Goal: Check status: Check status

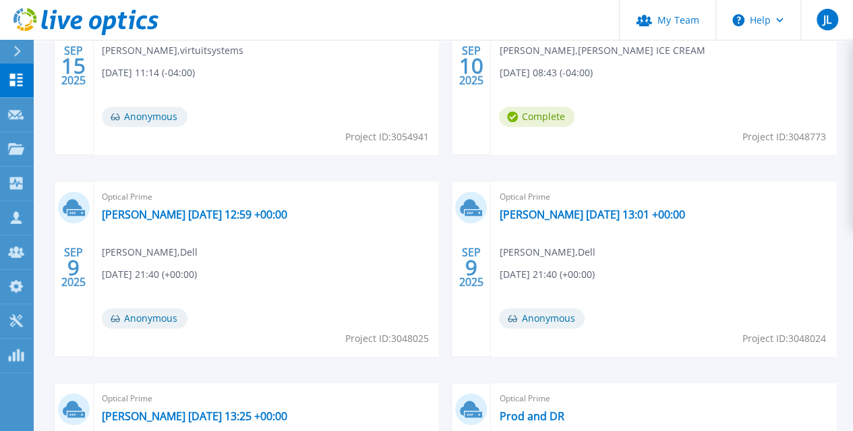
scroll to position [405, 0]
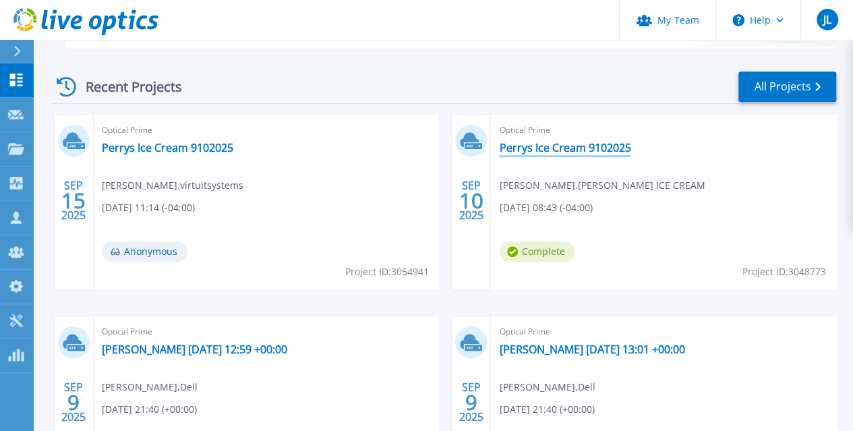
click at [499, 147] on link "Perrys Ice Cream 9102025" at bounding box center [564, 147] width 131 height 13
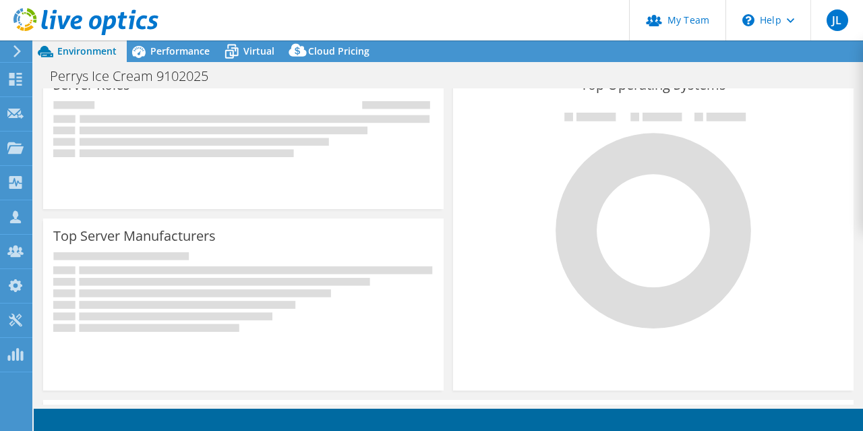
select select "USD"
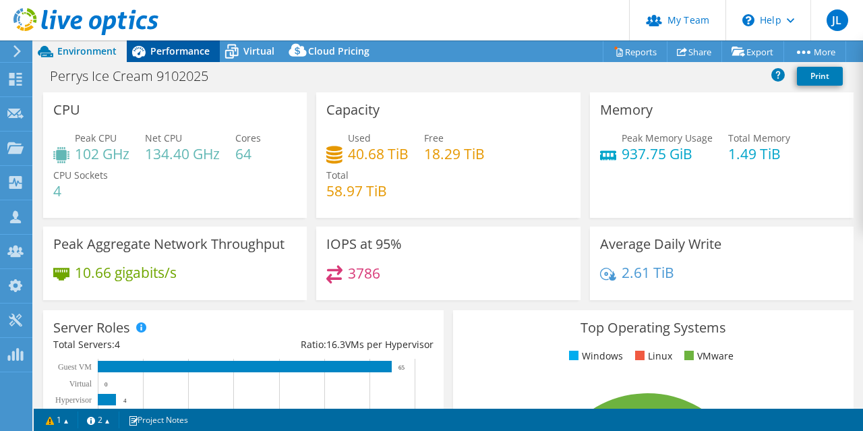
click at [166, 53] on span "Performance" at bounding box center [179, 50] width 59 height 13
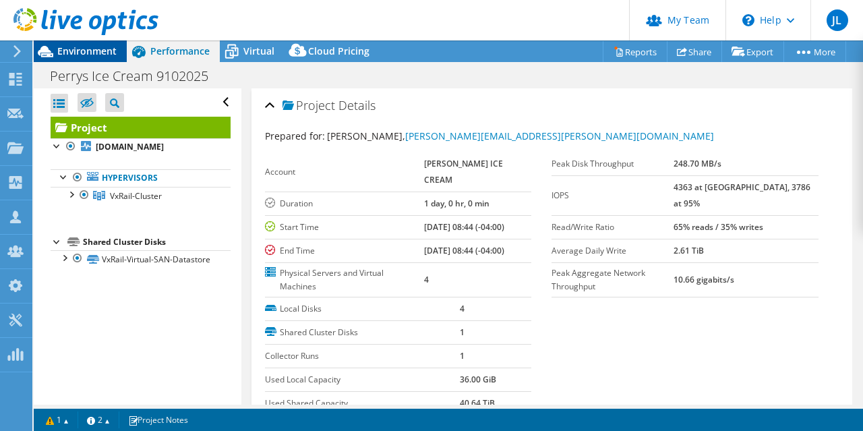
click at [102, 49] on span "Environment" at bounding box center [86, 50] width 59 height 13
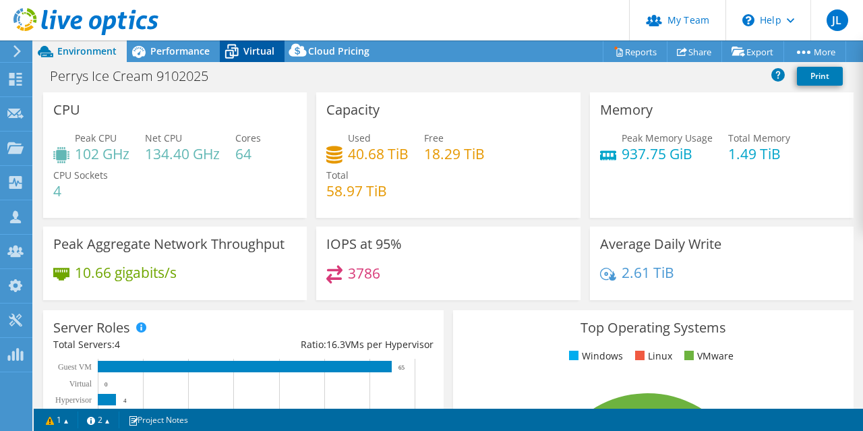
click at [237, 48] on icon at bounding box center [231, 52] width 13 height 11
